Goal: Task Accomplishment & Management: Use online tool/utility

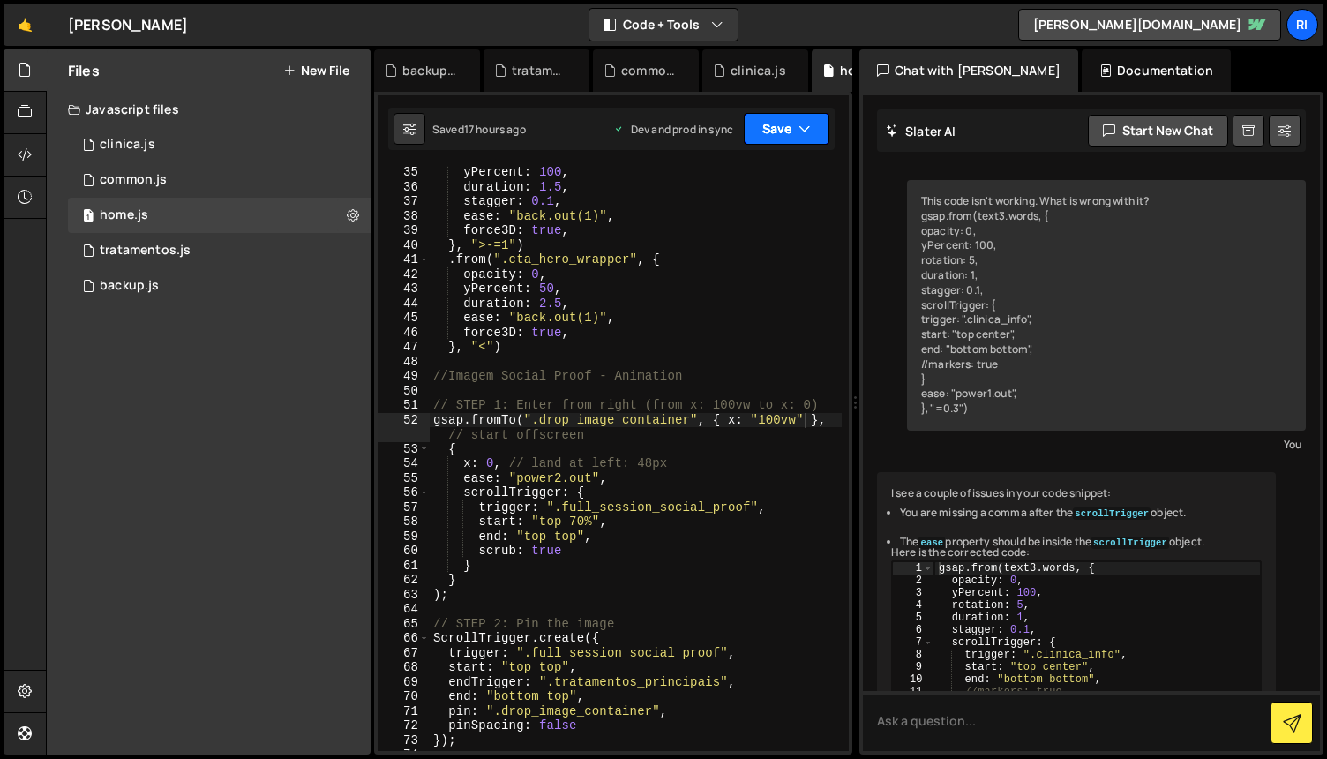
scroll to position [15713, 0]
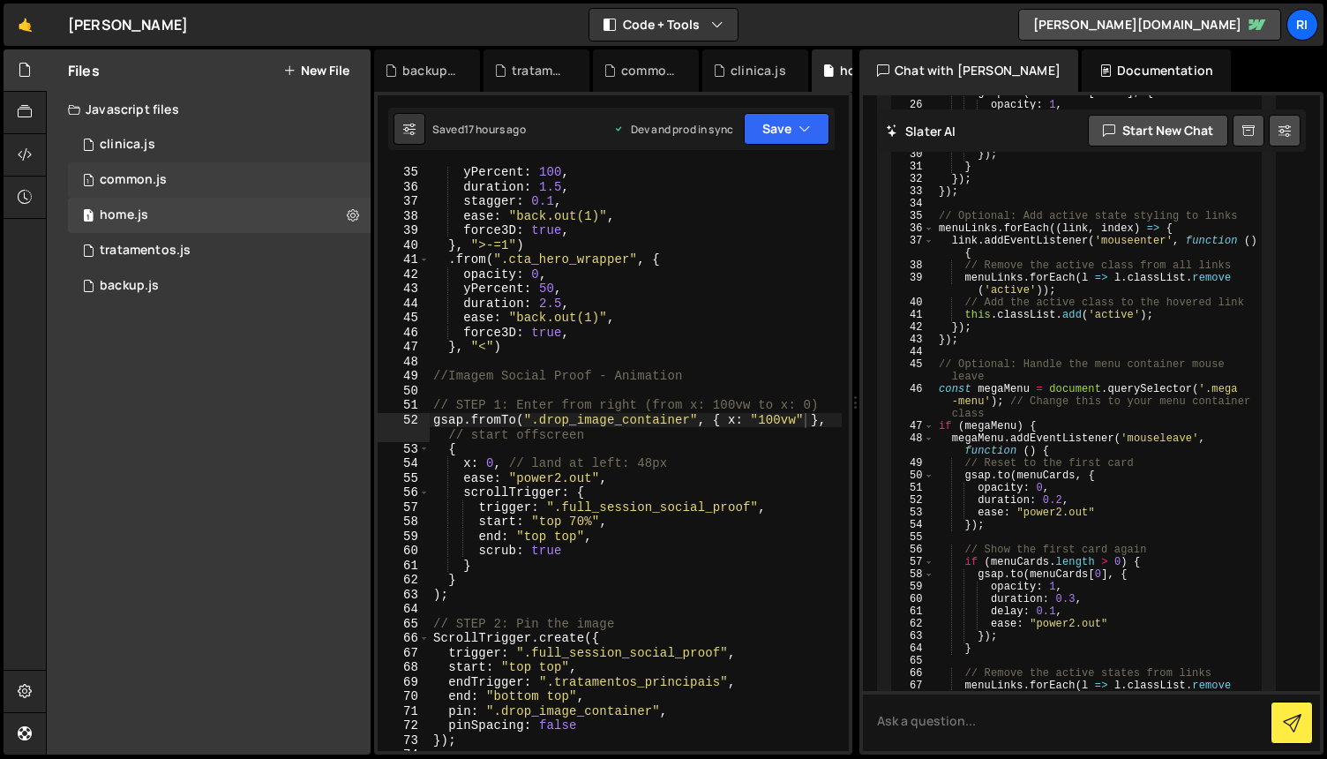
click at [176, 175] on div "1 common.js 0" at bounding box center [219, 179] width 303 height 35
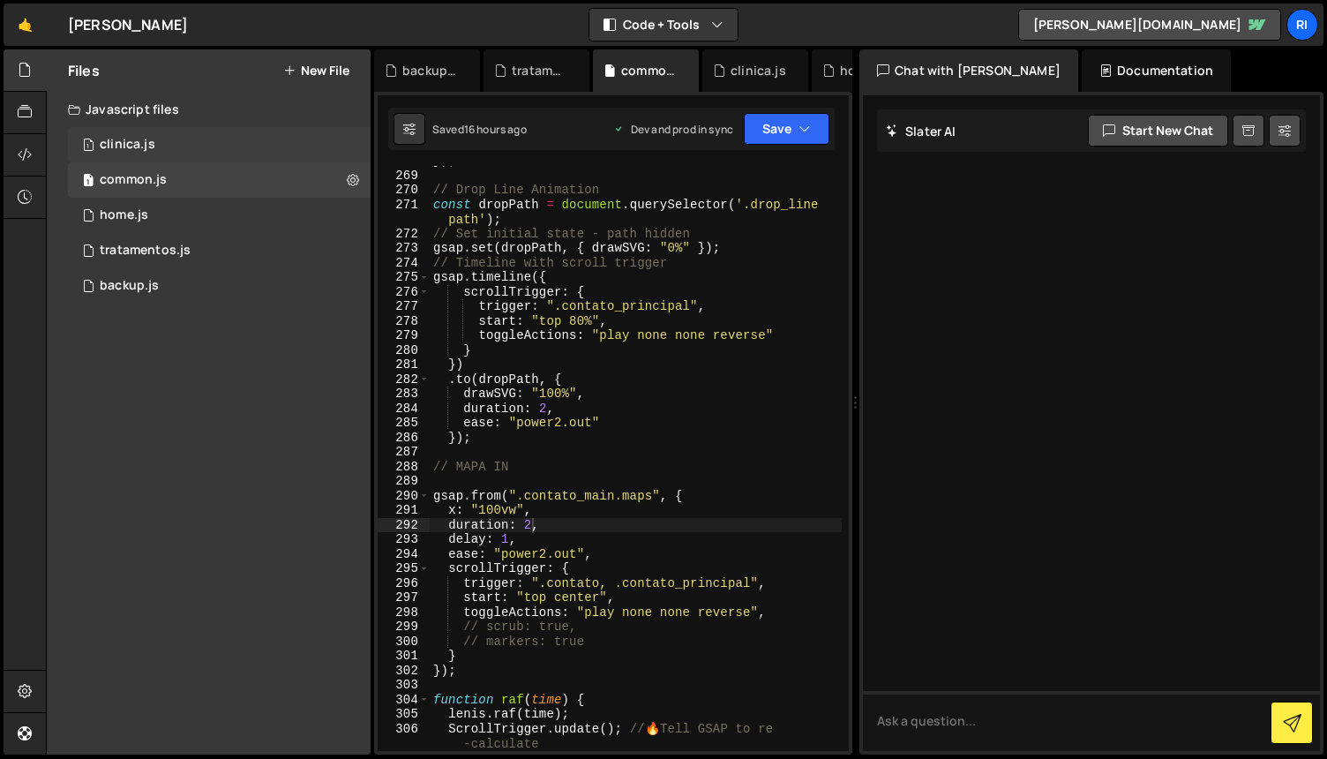
click at [186, 155] on div "1 clinica.js 0" at bounding box center [219, 144] width 303 height 35
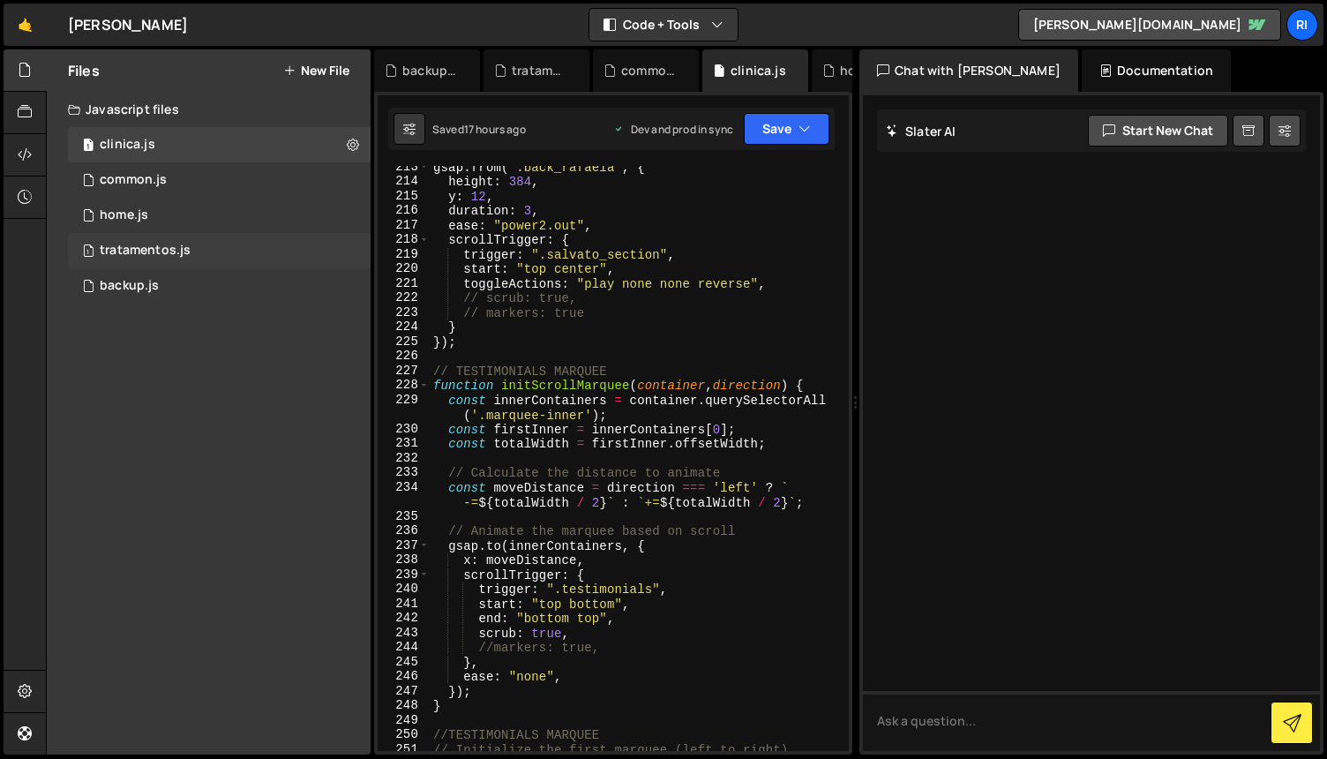
click at [161, 247] on div "tratamentos.js" at bounding box center [145, 251] width 91 height 16
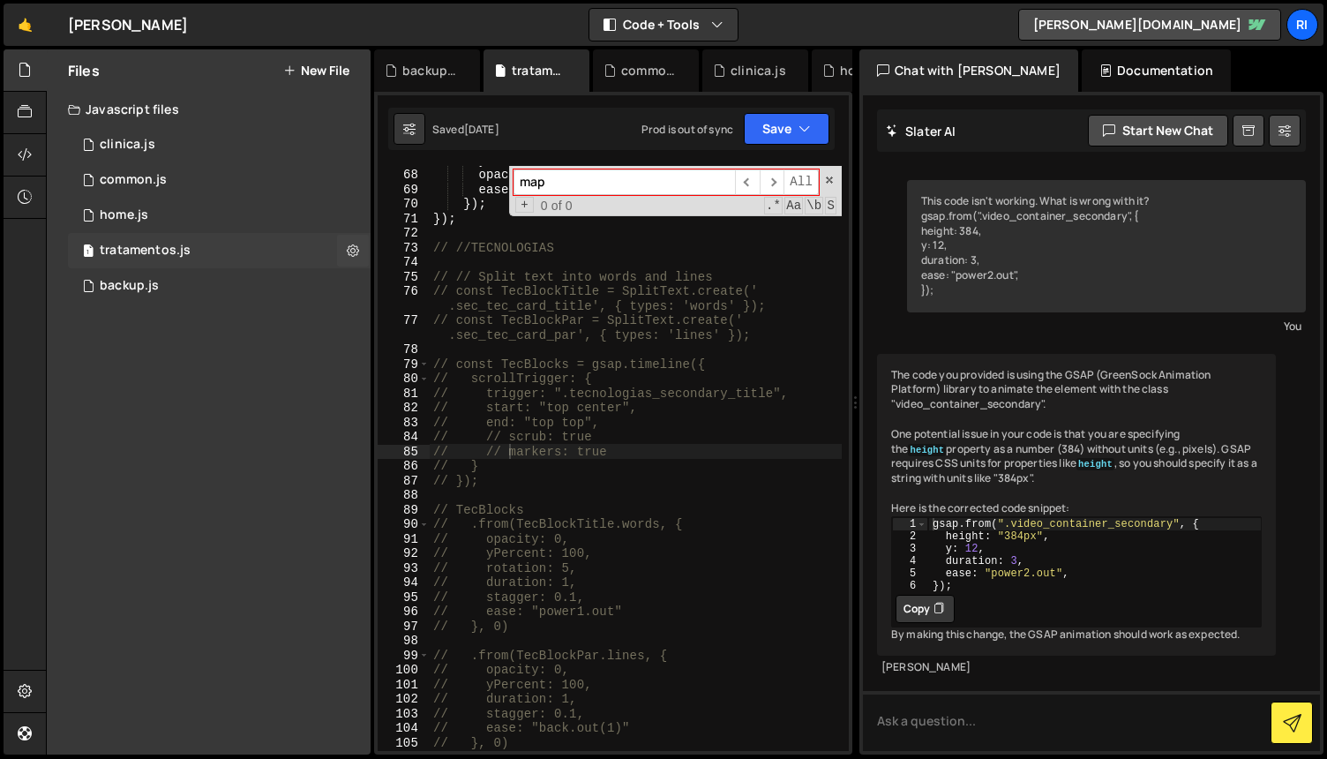
scroll to position [35, 0]
click at [821, 258] on div "y : 100 , opacity : 0 , ease : "none" // for consistent scroll-sync }) ; }) ; /…" at bounding box center [636, 460] width 412 height 614
click at [819, 124] on button "Save" at bounding box center [787, 129] width 86 height 32
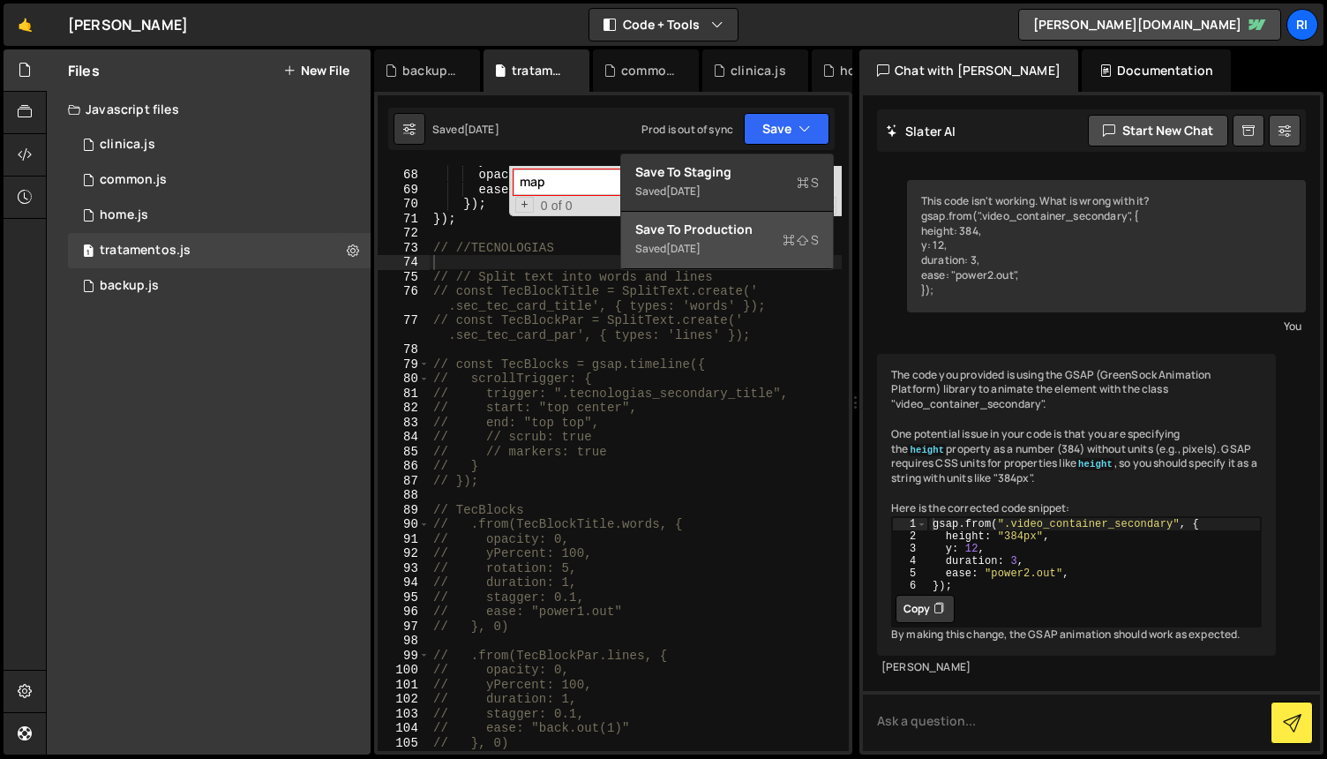
click at [701, 244] on div "[DATE]" at bounding box center [683, 248] width 34 height 15
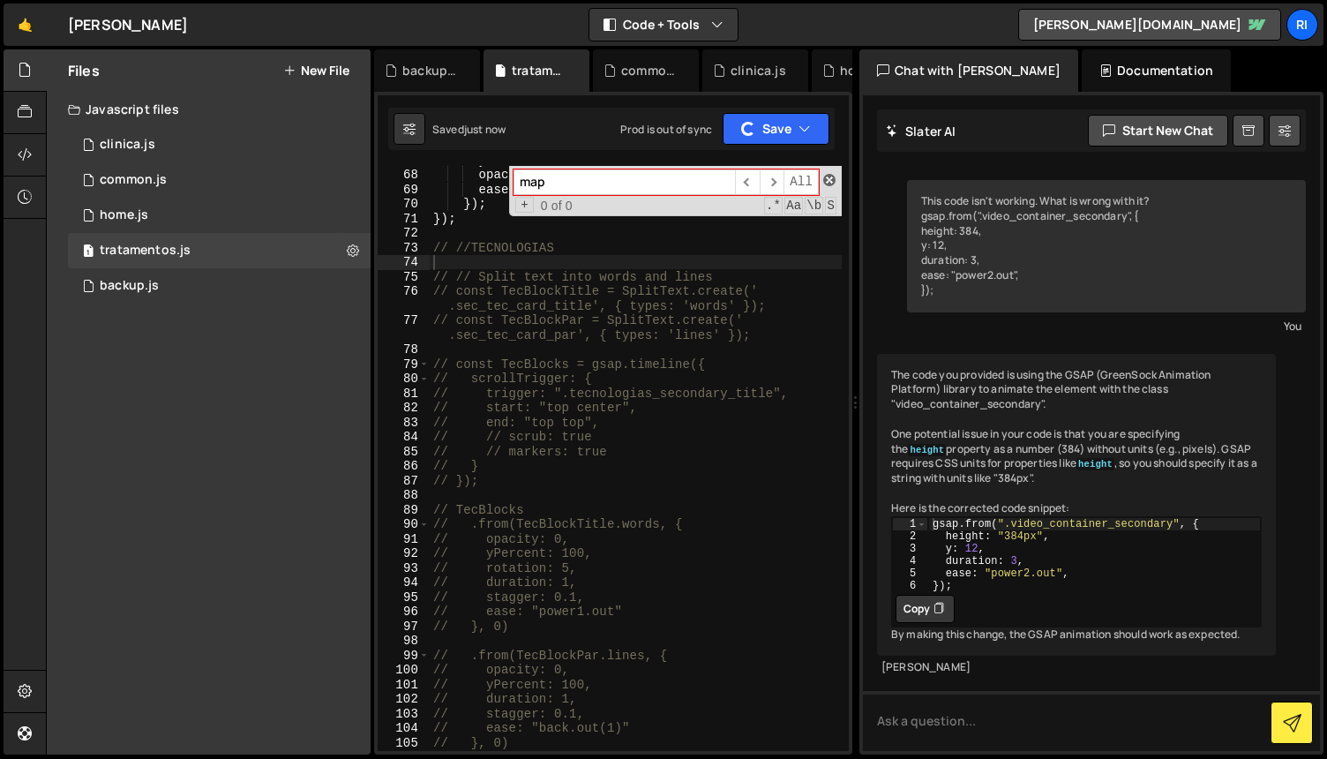
click at [829, 179] on span at bounding box center [829, 180] width 12 height 12
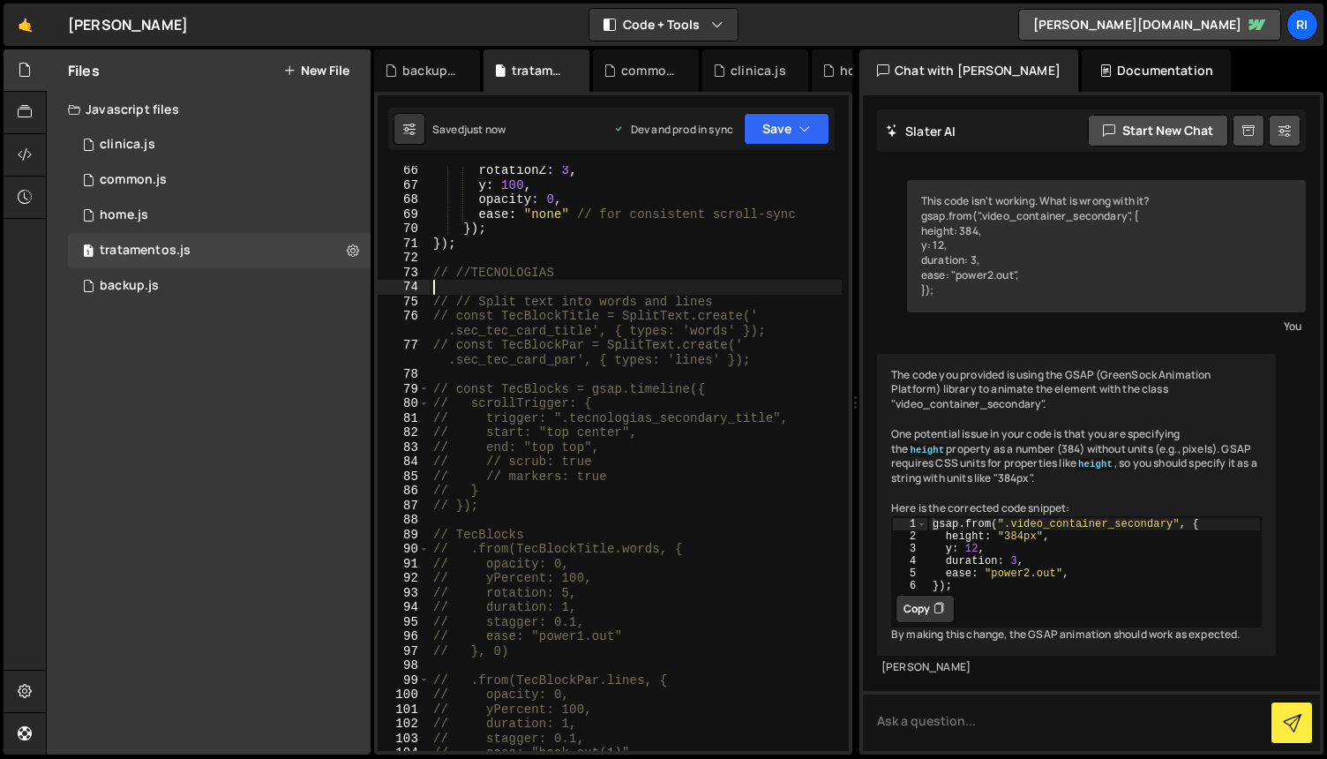
scroll to position [0, 0]
